Goal: Task Accomplishment & Management: Complete application form

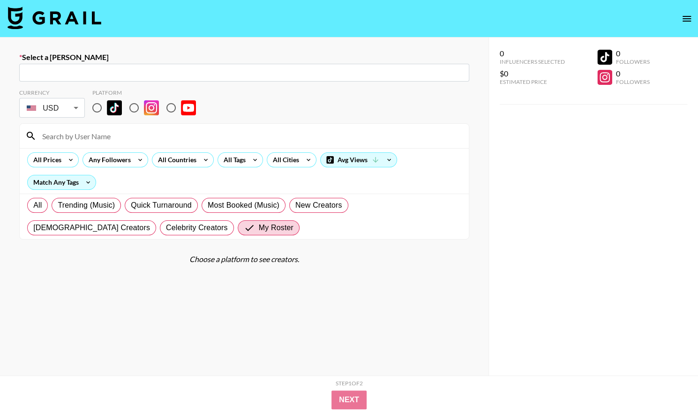
click at [171, 78] on div "​" at bounding box center [244, 73] width 450 height 18
paste input "[EMAIL_ADDRESS][DOMAIN_NAME]"
click at [139, 72] on input "[EMAIL_ADDRESS][DOMAIN_NAME]" at bounding box center [244, 72] width 439 height 11
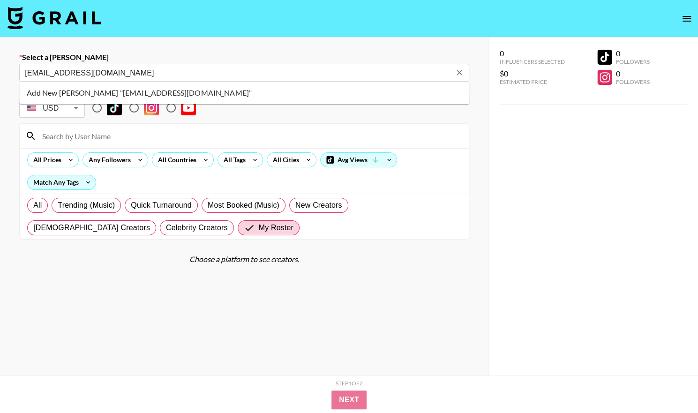
click at [112, 91] on li "Add New [PERSON_NAME] "[EMAIL_ADDRESS][DOMAIN_NAME]"" at bounding box center [244, 92] width 450 height 15
type input "Add New [PERSON_NAME] "[EMAIL_ADDRESS][DOMAIN_NAME]""
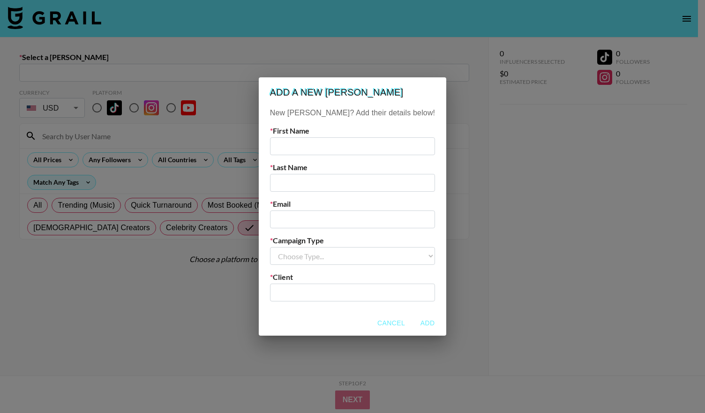
click at [305, 141] on input "text" at bounding box center [352, 146] width 165 height 18
type input "Josefiina"
type input "Markkula"
paste input "[EMAIL_ADDRESS][DOMAIN_NAME]"
type input "[EMAIL_ADDRESS][DOMAIN_NAME]"
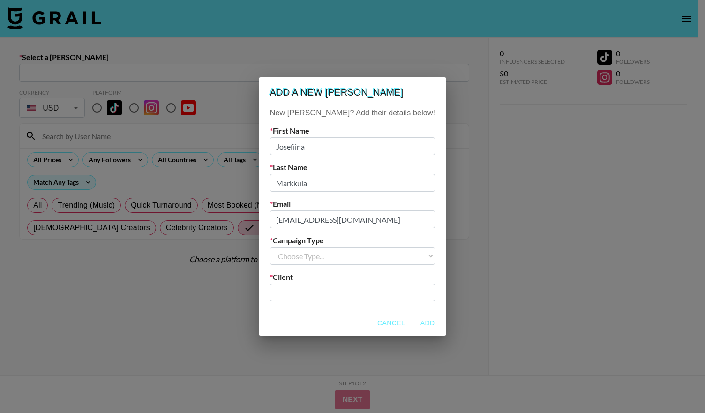
click at [343, 259] on select "Choose Type... Song Promos Brand Promos" at bounding box center [352, 256] width 165 height 18
select select "Brand"
click at [289, 247] on select "Choose Type... Song Promos Brand Promos" at bounding box center [352, 256] width 165 height 18
click at [342, 296] on input "text" at bounding box center [353, 292] width 154 height 11
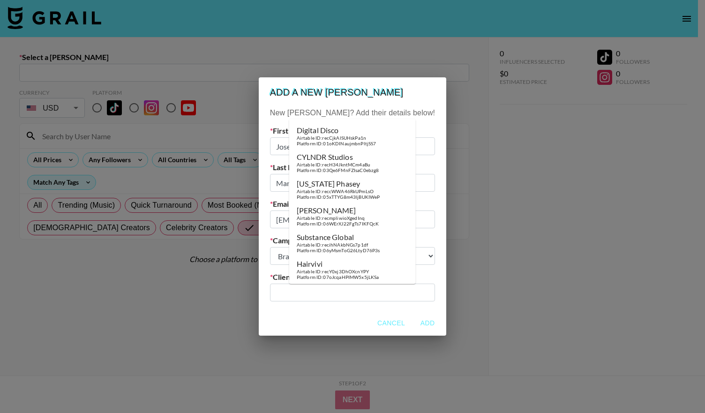
click at [310, 291] on input "text" at bounding box center [353, 292] width 154 height 11
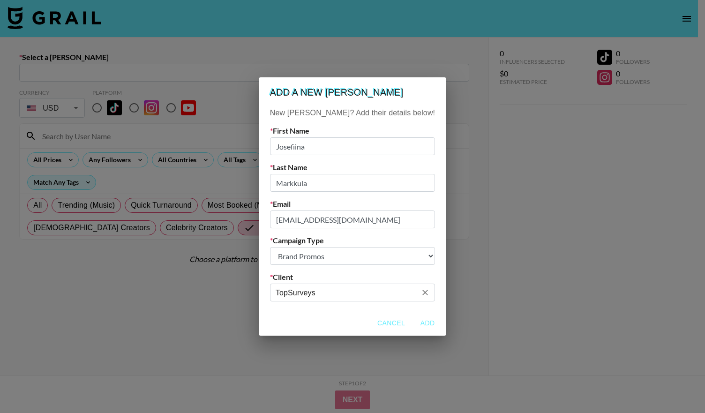
click at [412, 321] on button "Add" at bounding box center [427, 322] width 30 height 17
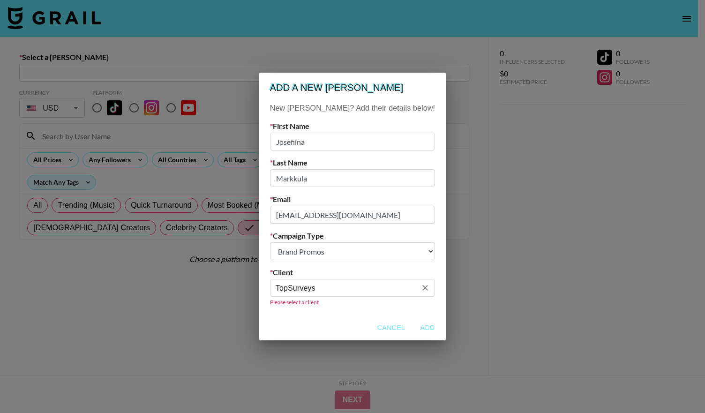
click at [388, 288] on input "TopSurveys" at bounding box center [346, 288] width 141 height 11
click at [376, 307] on li "Add New Client: "TopSurveys"" at bounding box center [352, 307] width 127 height 15
type input "TopSurveys"
click at [412, 326] on button "Add" at bounding box center [427, 327] width 30 height 17
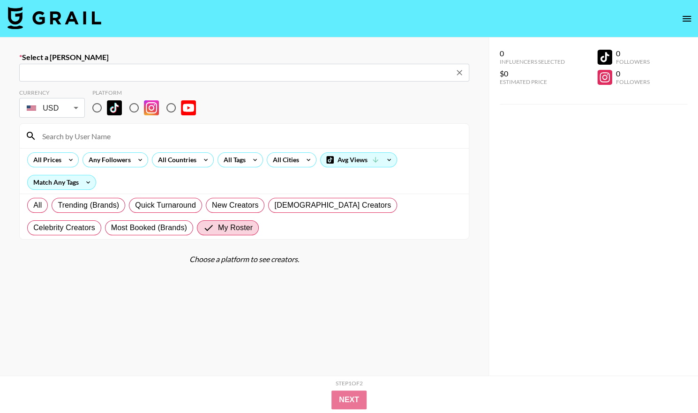
type input "[EMAIL_ADDRESS][DOMAIN_NAME]: [PERSON_NAME] -- TopSurveys -- BLJraABrxSOzxuDgfY…"
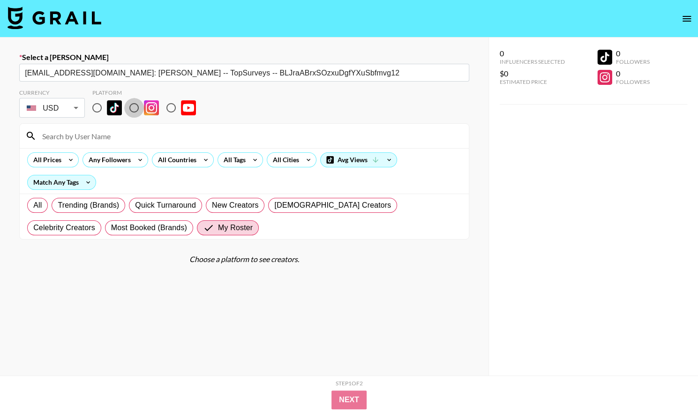
click at [134, 109] on input "radio" at bounding box center [134, 108] width 20 height 20
radio input "true"
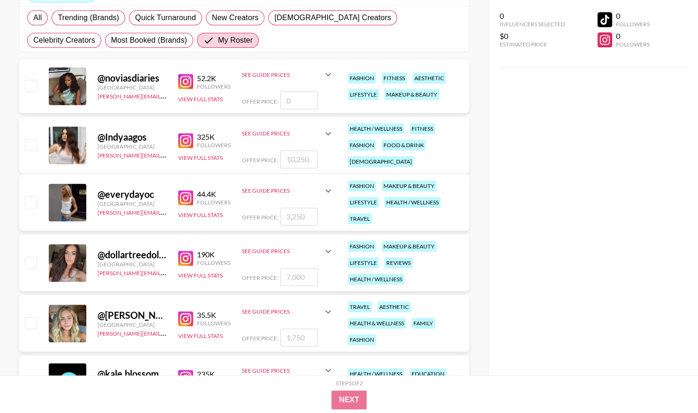
scroll to position [190, 0]
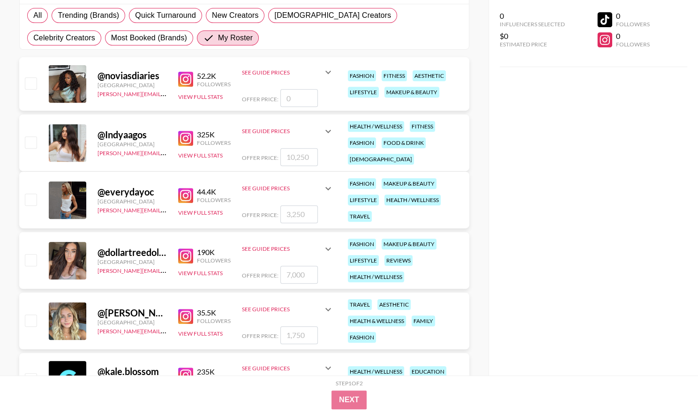
click at [31, 257] on input "checkbox" at bounding box center [30, 259] width 11 height 11
checkbox input "true"
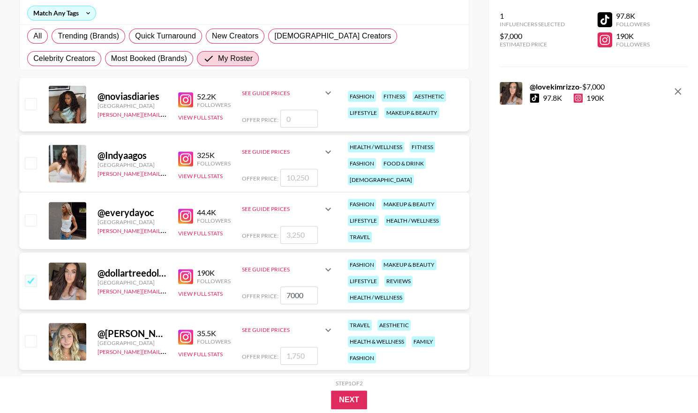
scroll to position [170, 0]
drag, startPoint x: 310, startPoint y: 297, endPoint x: 247, endPoint y: 289, distance: 63.2
click at [247, 289] on div "Offer Price: 7000" at bounding box center [288, 295] width 92 height 18
type input "2900"
click at [347, 399] on button "Next" at bounding box center [349, 399] width 36 height 19
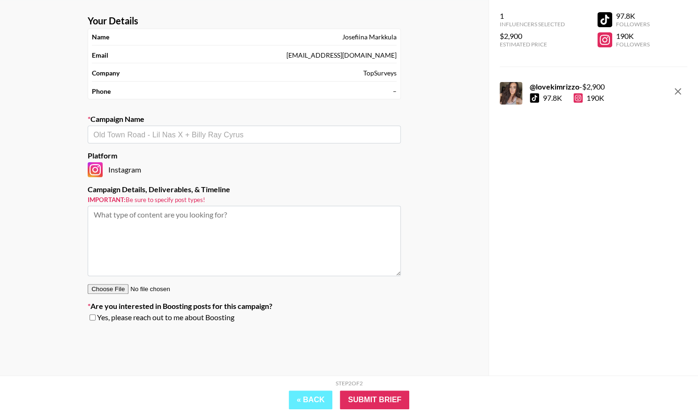
scroll to position [37, 0]
click at [191, 130] on input "text" at bounding box center [244, 134] width 302 height 11
type input "K"
click at [191, 149] on li "Add New Campaign: "TopSurveys - KIM10 Campaign"" at bounding box center [244, 154] width 313 height 15
type input "TopSurveys - KIM10 Campaign"
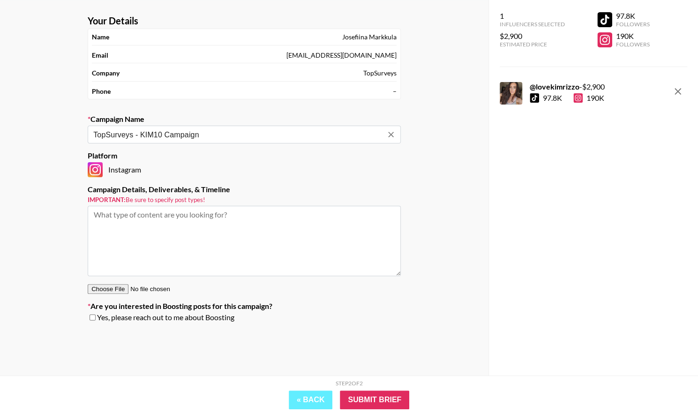
click at [245, 223] on textarea at bounding box center [244, 241] width 313 height 70
paste textarea "Brand: TopSurveys Rate: $2,500 (~$1,952 after Grail/creator split) Scope: 1 IG …"
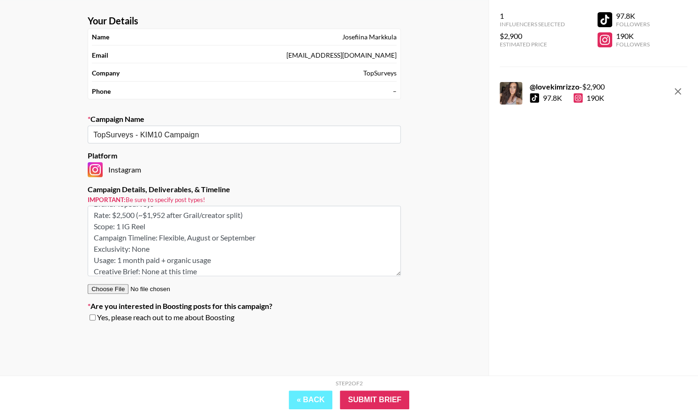
scroll to position [0, 0]
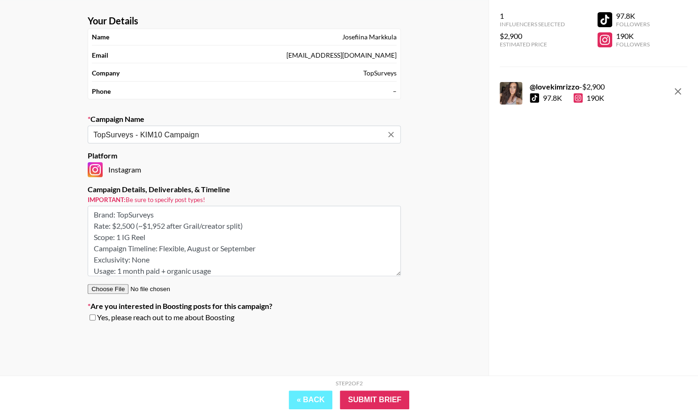
type textarea "Brand: TopSurveys Rate: $2,500 (~$1,952 after Grail/creator split) Scope: 1 IG …"
drag, startPoint x: 214, startPoint y: 135, endPoint x: 141, endPoint y: 130, distance: 73.3
click at [141, 130] on input "TopSurveys - KIM10 Campaign" at bounding box center [237, 134] width 289 height 11
click at [226, 157] on li "Add New Campaign: "TopSurveys - IG Reel + Story - [DATE]"" at bounding box center [244, 154] width 313 height 15
type input "TopSurveys - IG Reel + Story - [DATE]"
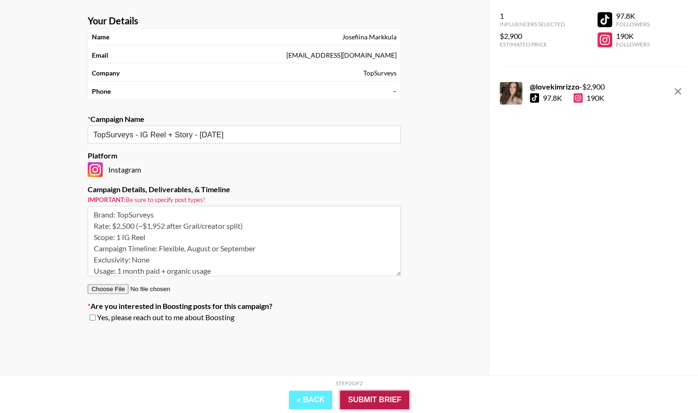
click at [363, 399] on input "Submit Brief" at bounding box center [374, 399] width 69 height 19
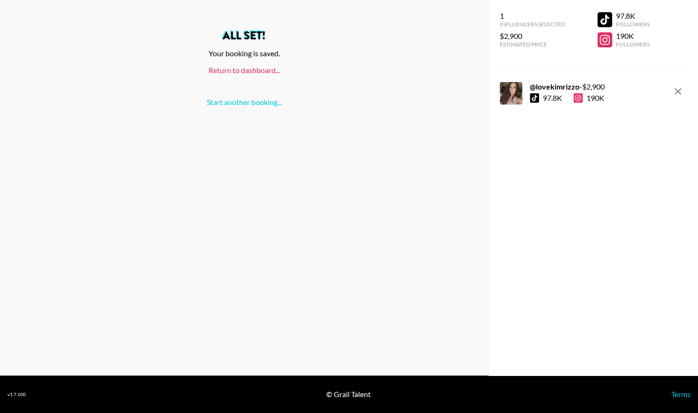
click at [225, 71] on link "Return to dashboard..." at bounding box center [244, 70] width 71 height 9
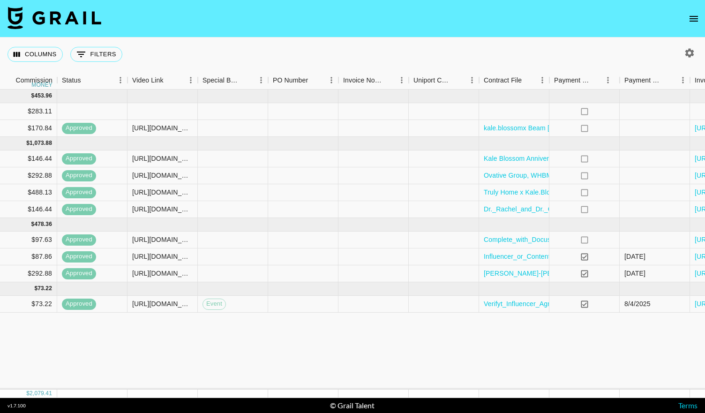
scroll to position [0, 851]
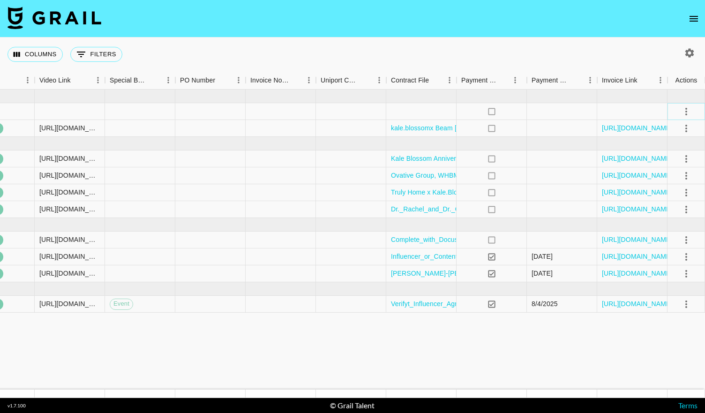
click at [686, 112] on icon "select merge strategy" at bounding box center [686, 111] width 2 height 7
click at [668, 134] on li "Confirm" at bounding box center [674, 131] width 61 height 17
click at [404, 109] on div at bounding box center [421, 111] width 70 height 17
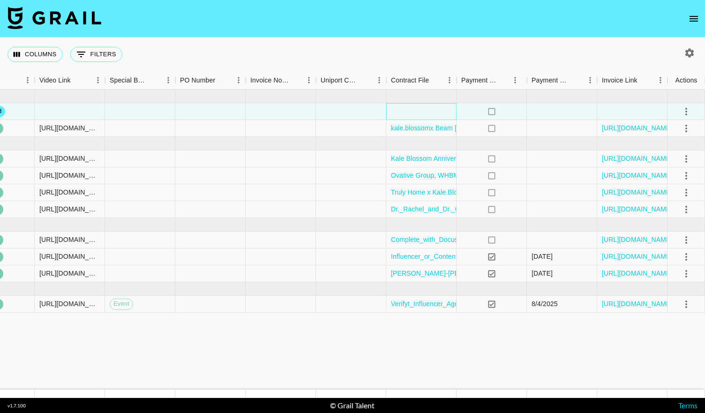
click at [404, 109] on div at bounding box center [421, 111] width 70 height 17
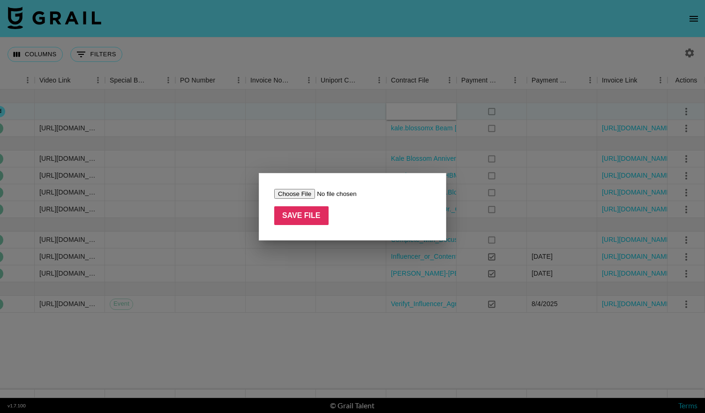
click at [298, 193] on input "file" at bounding box center [333, 194] width 119 height 10
type input "C:\fakepath\TopSurveys x [PERSON_NAME] (1) (1).pdf"
click at [300, 218] on input "Save File" at bounding box center [301, 215] width 54 height 19
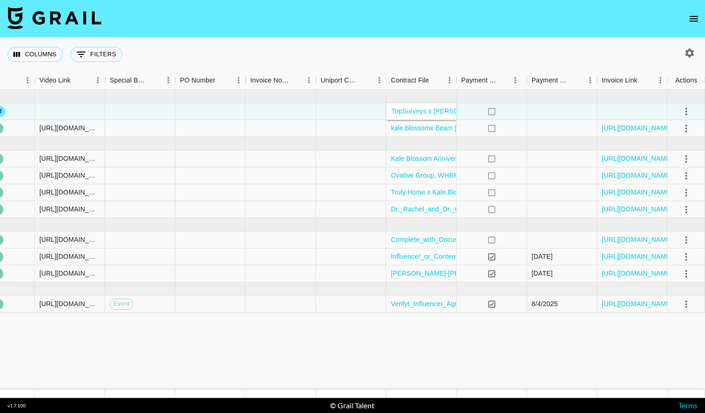
click at [327, 37] on nav at bounding box center [352, 18] width 705 height 37
click at [683, 113] on icon "select merge strategy" at bounding box center [685, 111] width 11 height 11
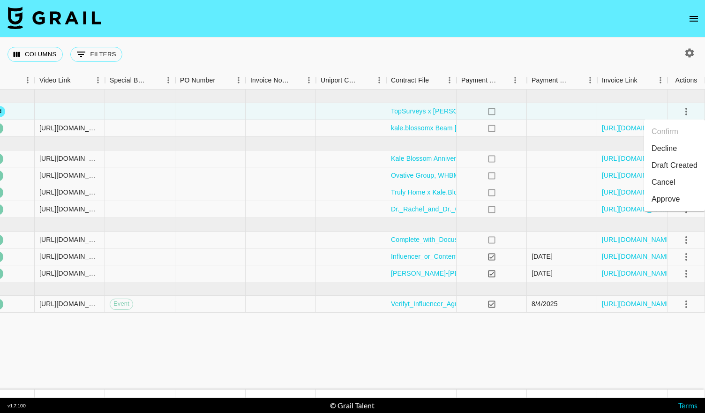
click at [670, 164] on li "Draft Created" at bounding box center [674, 165] width 61 height 17
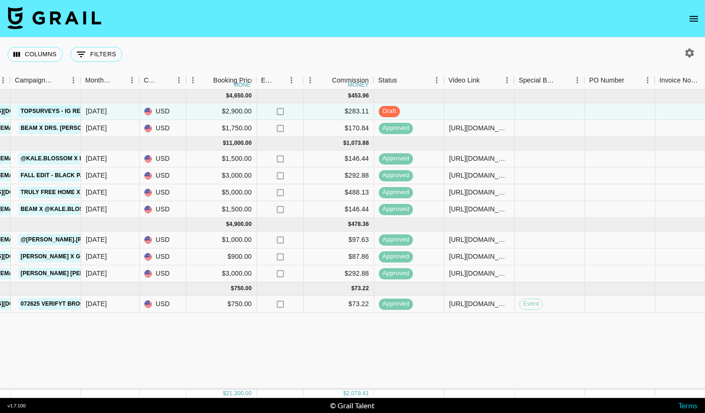
scroll to position [0, 442]
